Goal: Entertainment & Leisure: Browse casually

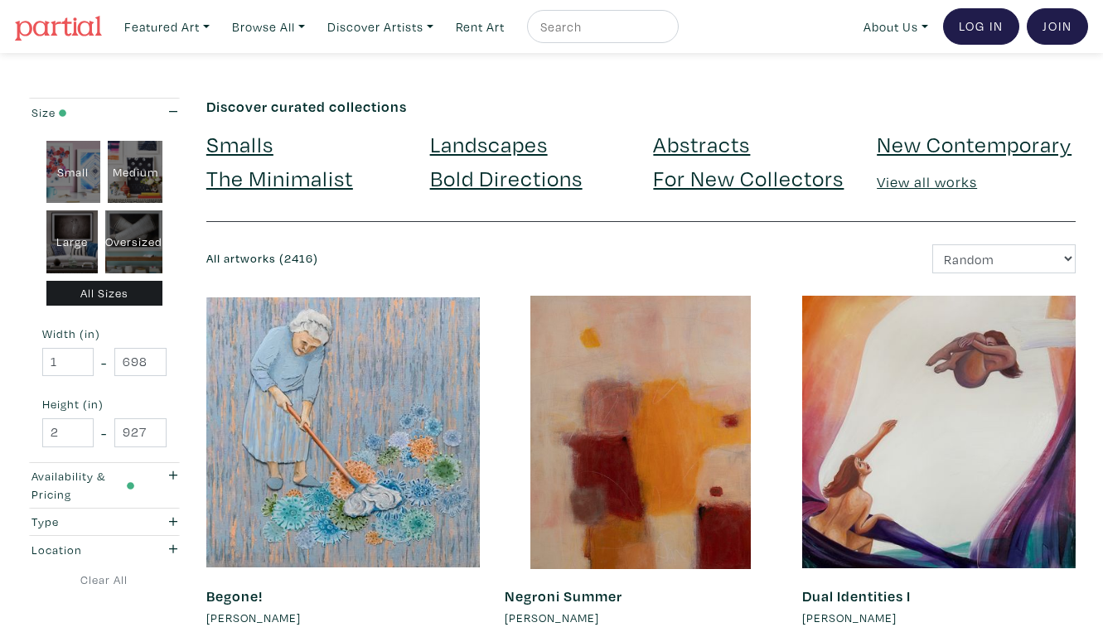
scroll to position [3058, 0]
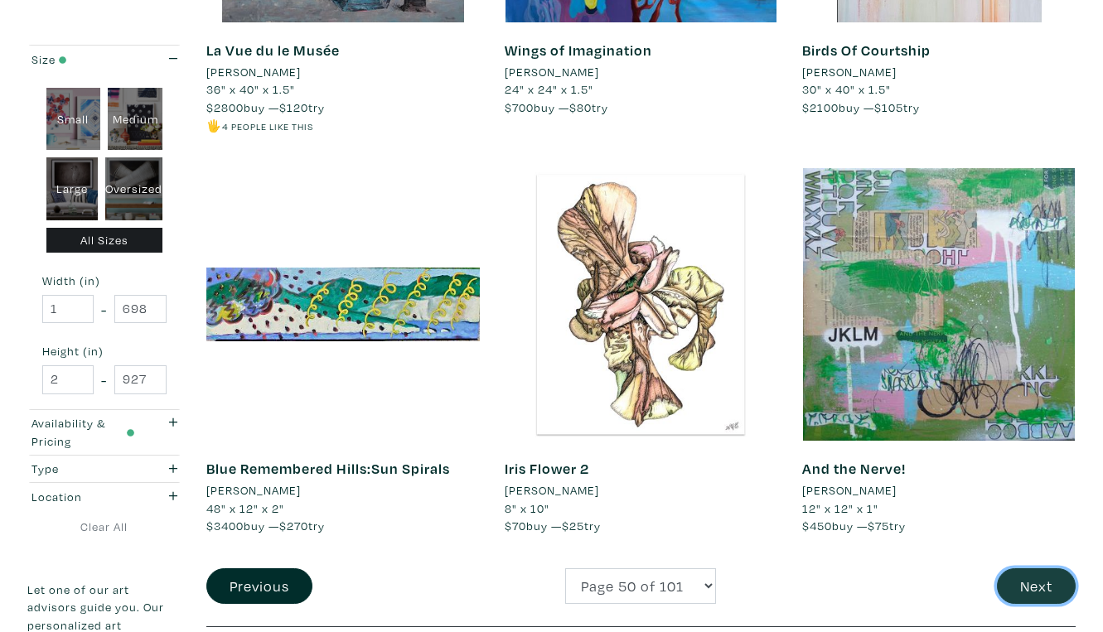
click at [1045, 568] on button "Next" at bounding box center [1036, 586] width 79 height 36
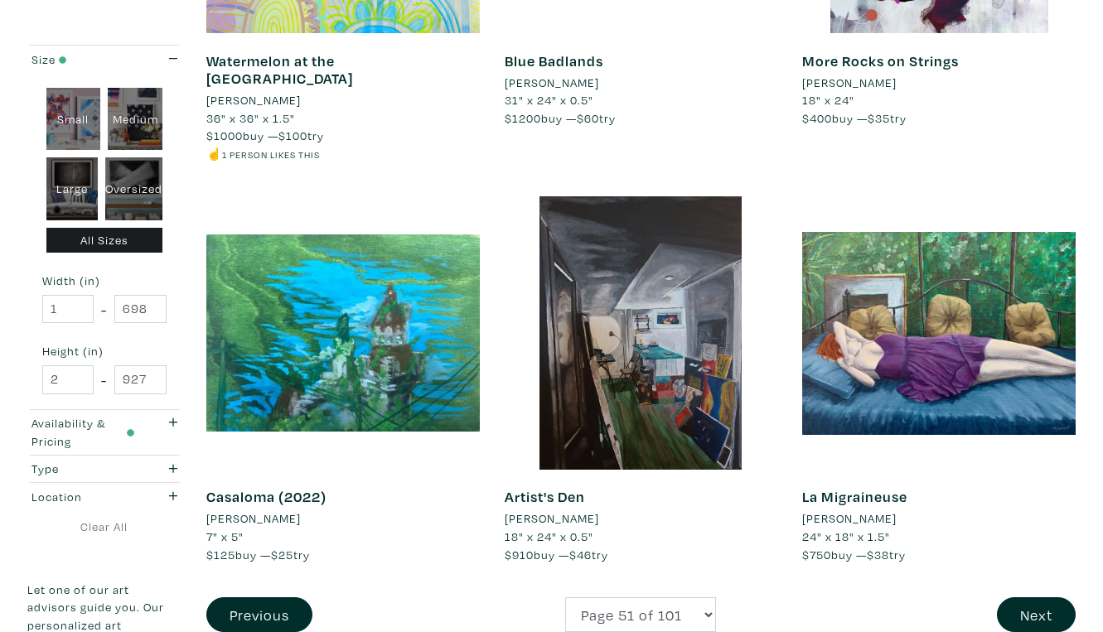
scroll to position [3013, 0]
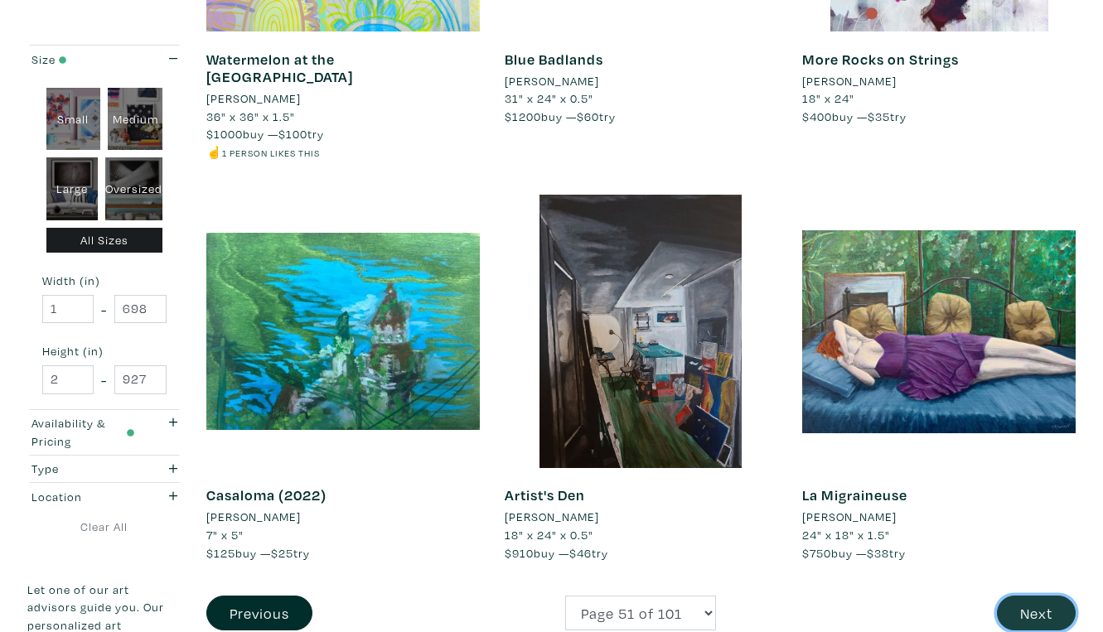
click at [1036, 596] on button "Next" at bounding box center [1036, 614] width 79 height 36
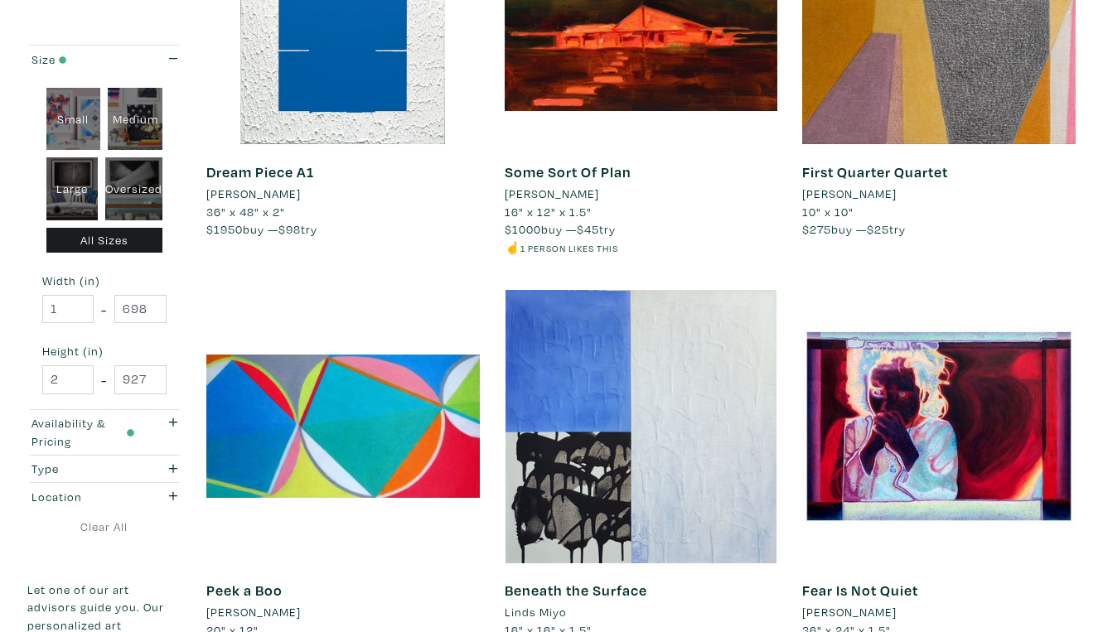
scroll to position [2958, 0]
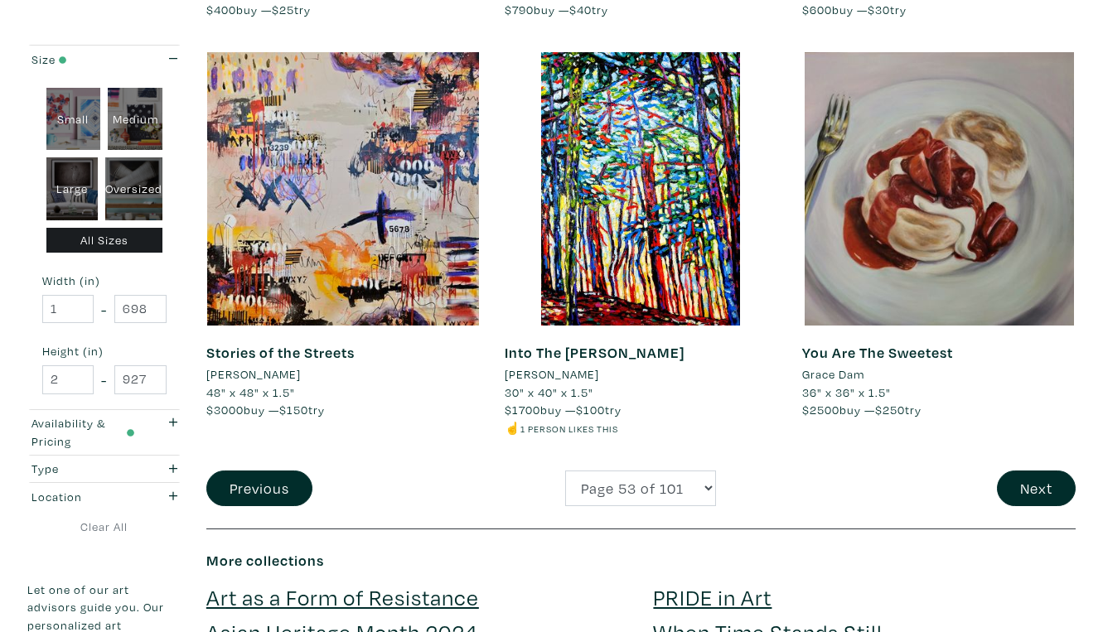
scroll to position [3123, 0]
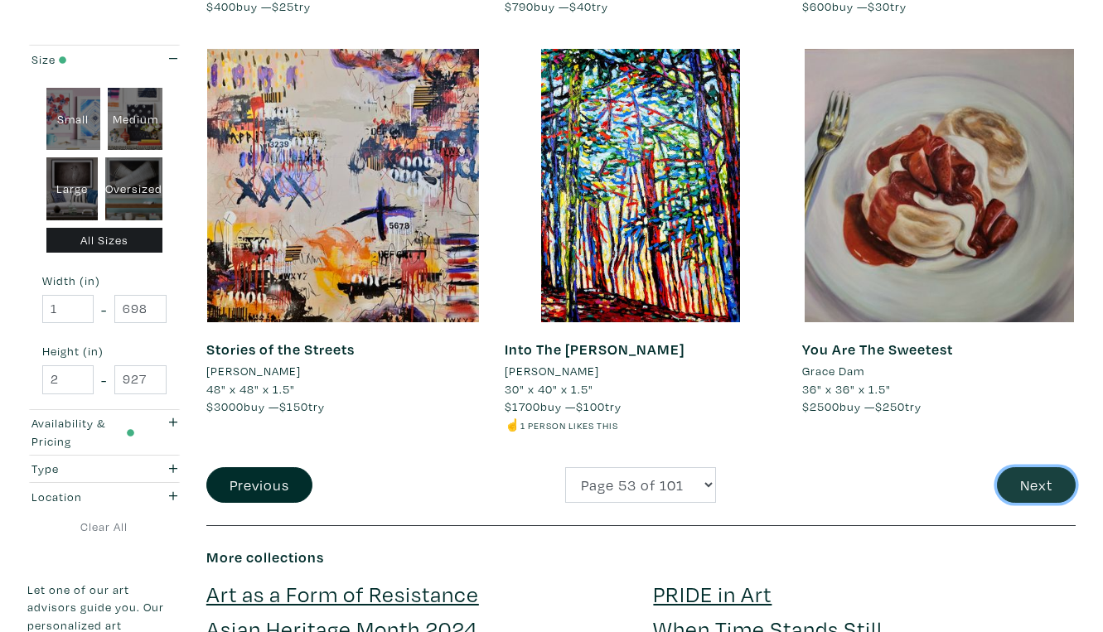
click at [1036, 467] on button "Next" at bounding box center [1036, 485] width 79 height 36
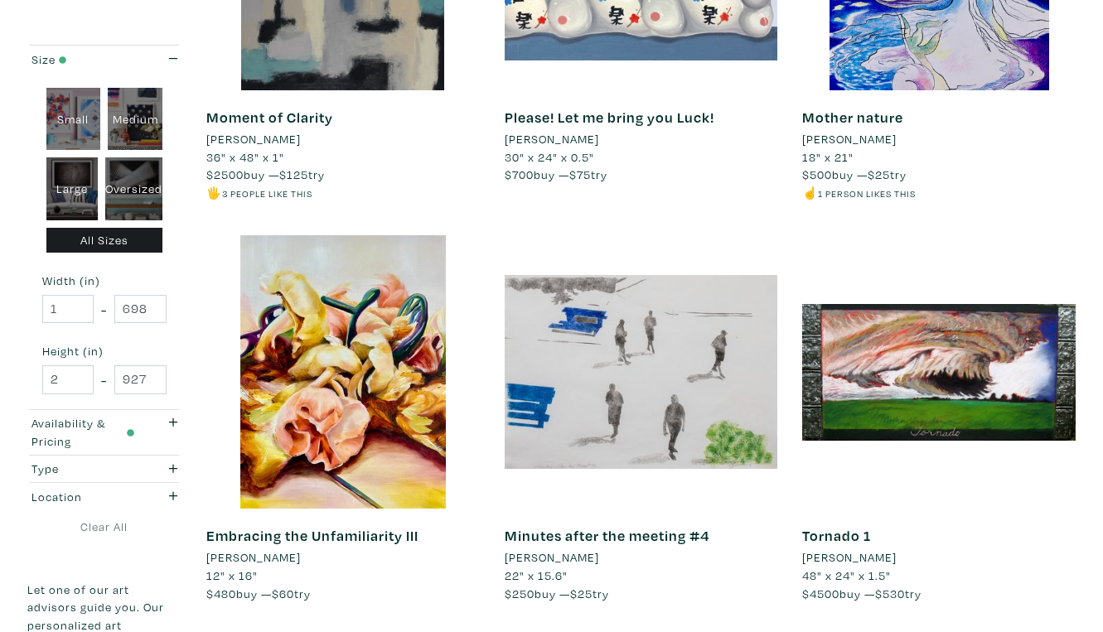
scroll to position [2976, 0]
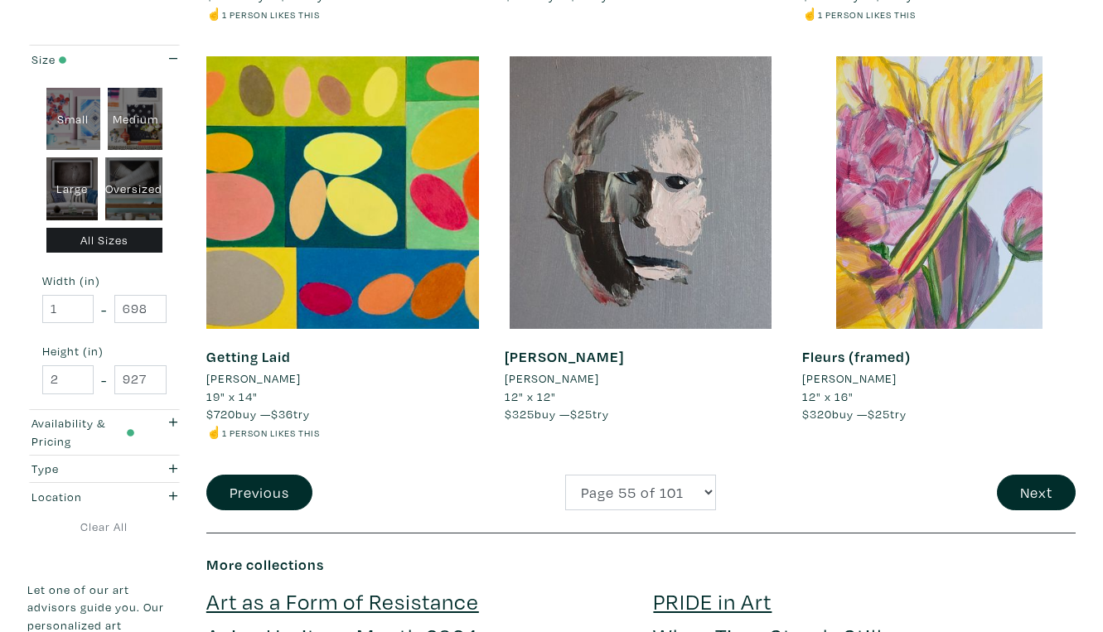
scroll to position [3180, 0]
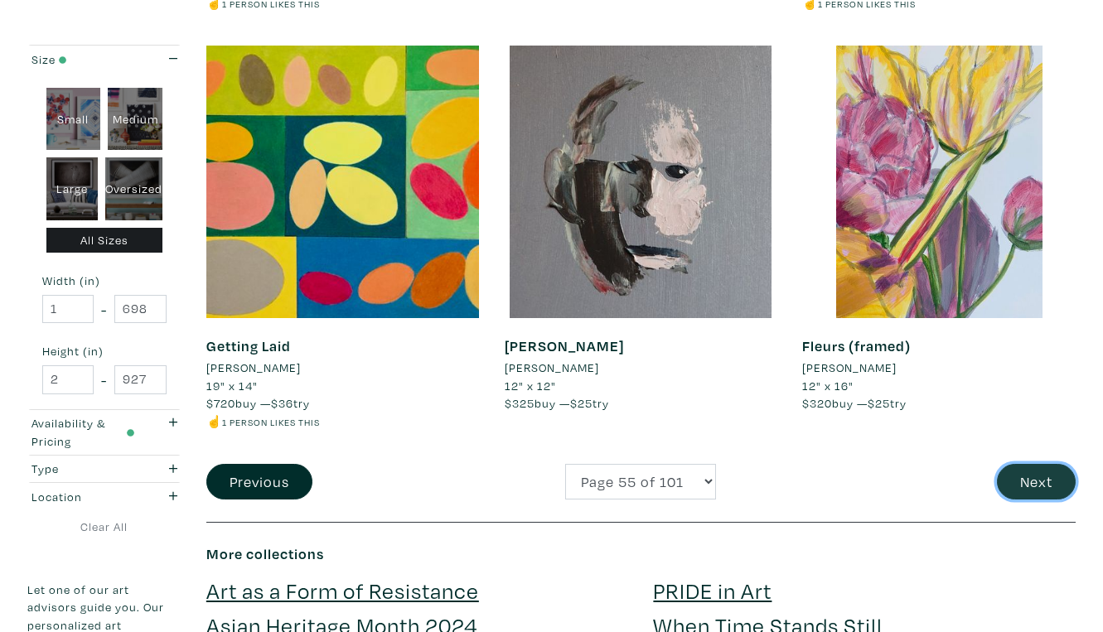
click at [1045, 464] on button "Next" at bounding box center [1036, 482] width 79 height 36
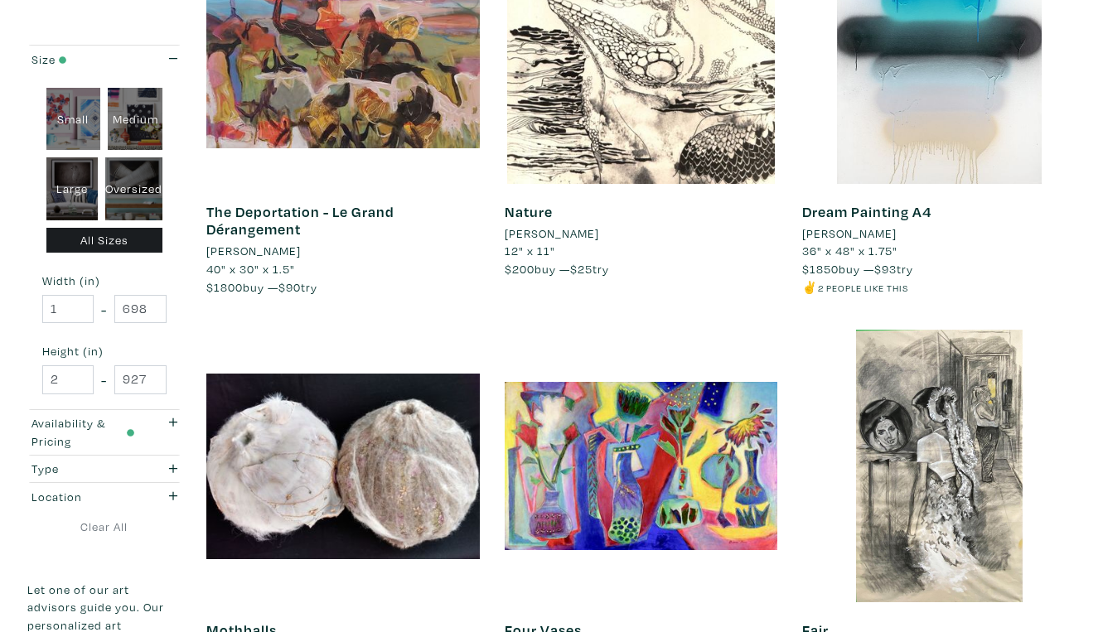
scroll to position [2897, 0]
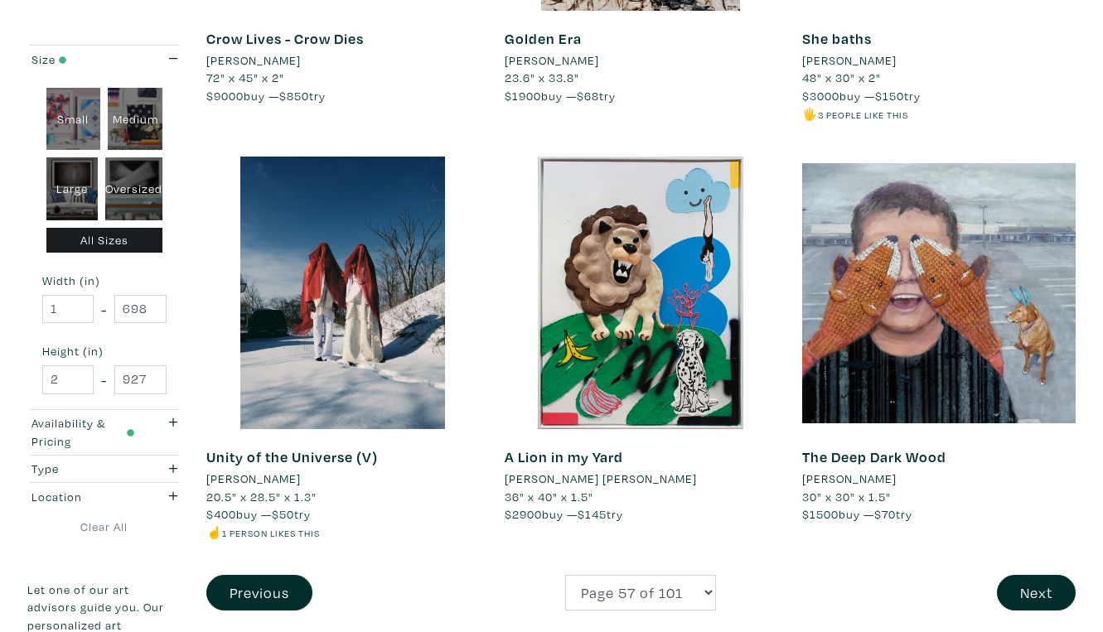
scroll to position [3074, 0]
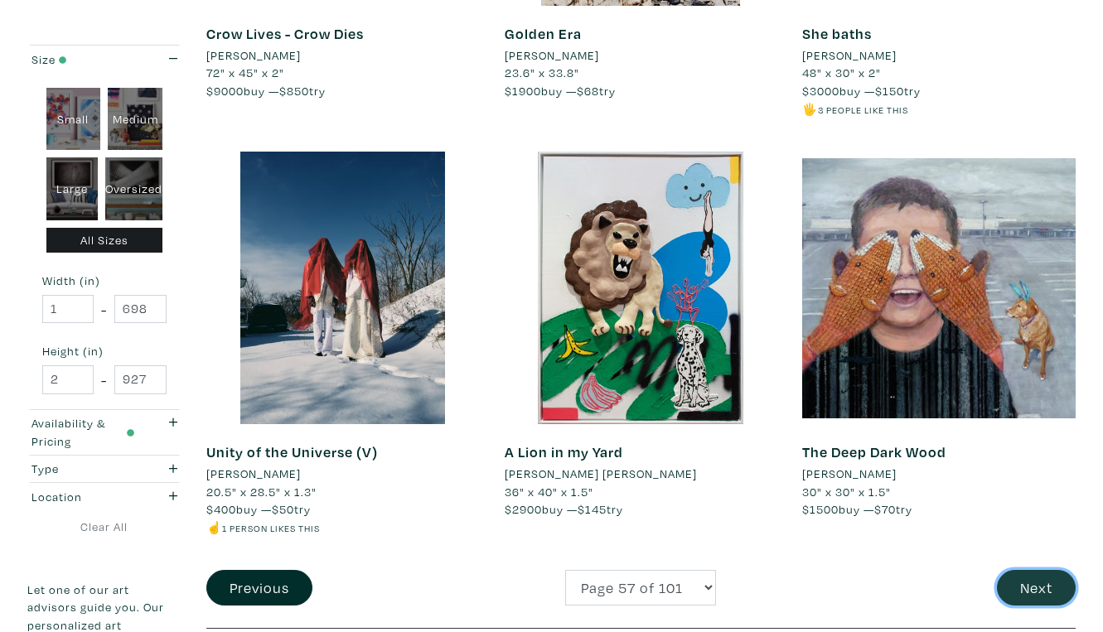
click at [1037, 570] on button "Next" at bounding box center [1036, 588] width 79 height 36
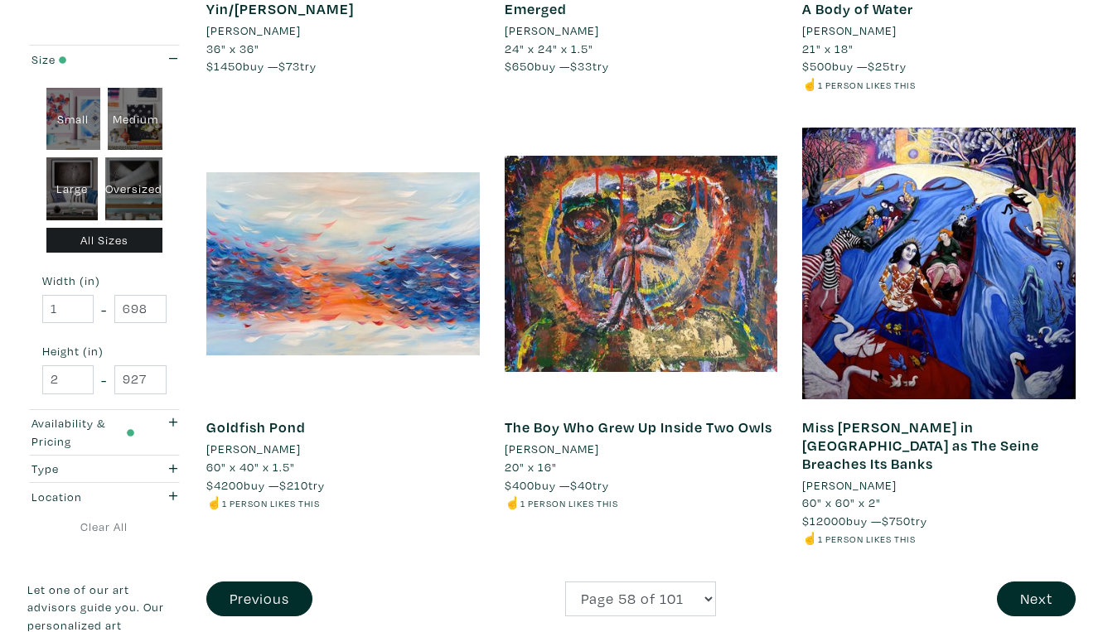
scroll to position [3083, 0]
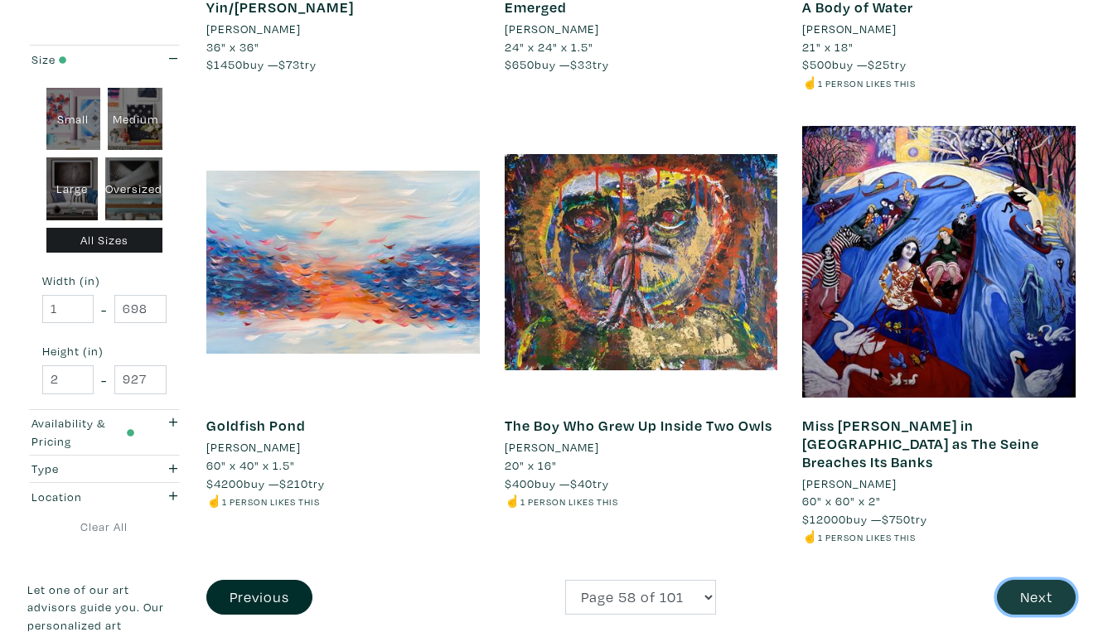
click at [1048, 580] on button "Next" at bounding box center [1036, 598] width 79 height 36
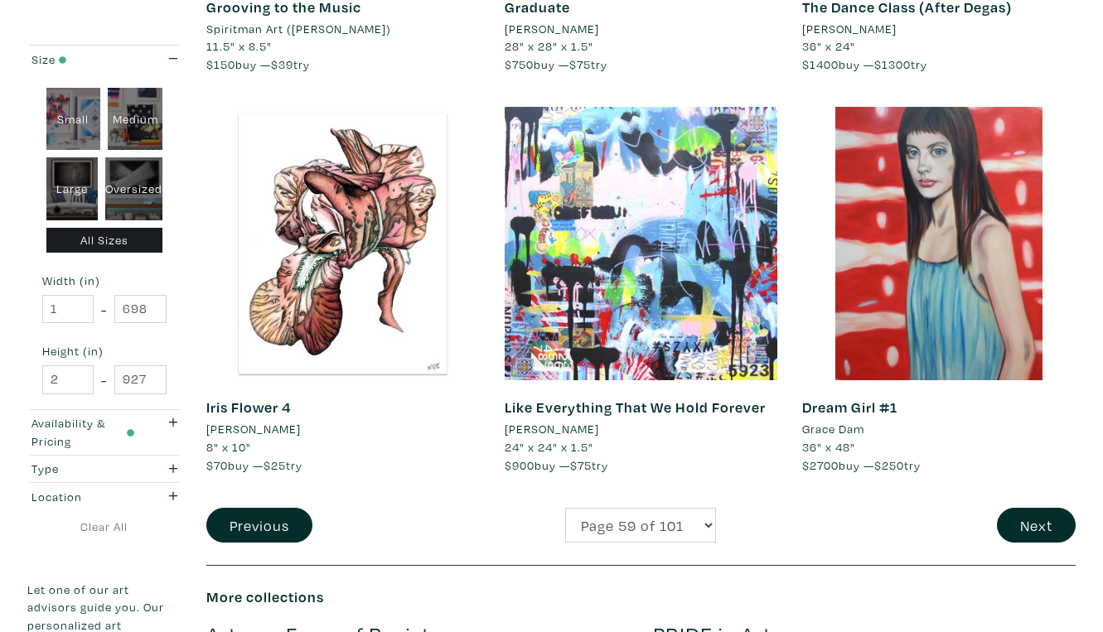
scroll to position [3103, 0]
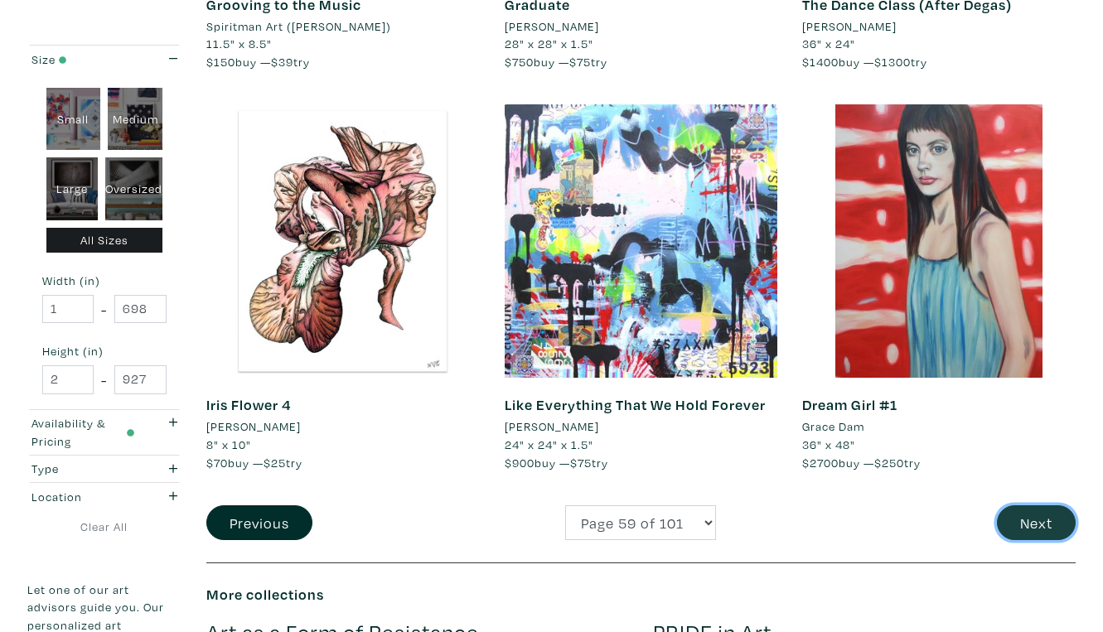
click at [1034, 505] on button "Next" at bounding box center [1036, 523] width 79 height 36
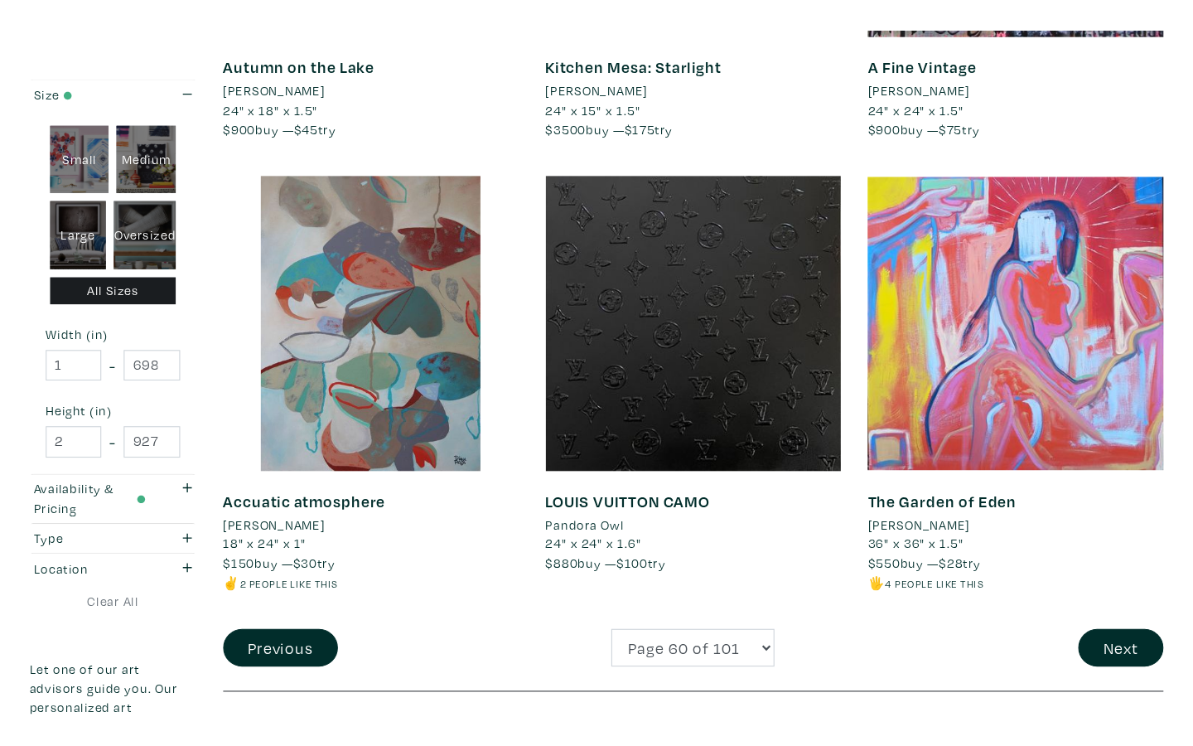
scroll to position [3058, 0]
